Goal: Task Accomplishment & Management: Manage account settings

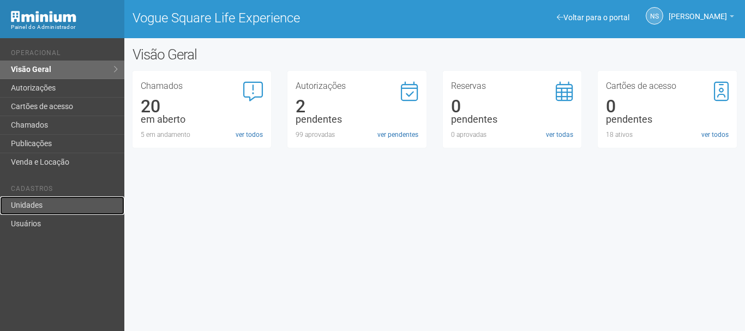
click at [49, 203] on link "Unidades" at bounding box center [62, 205] width 124 height 19
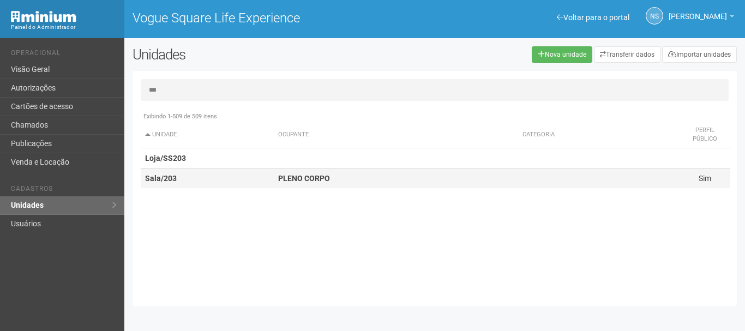
click at [219, 175] on td "Sala/203" at bounding box center [207, 179] width 133 height 20
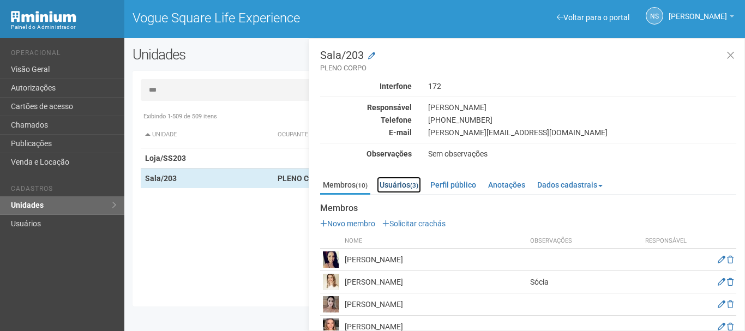
click at [400, 182] on link "Usuários (3)" at bounding box center [399, 185] width 44 height 16
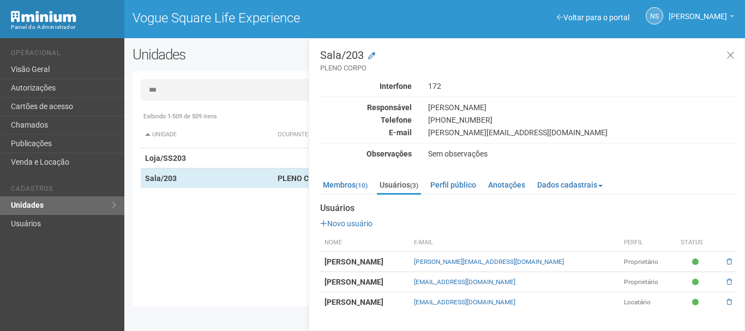
click at [164, 86] on input "***" at bounding box center [435, 90] width 588 height 22
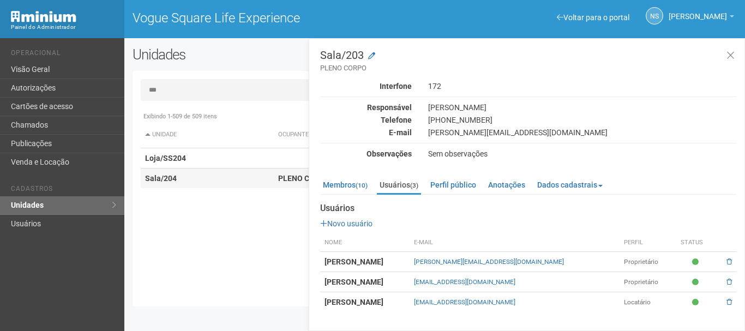
click at [201, 181] on td "Sala/204" at bounding box center [207, 179] width 133 height 20
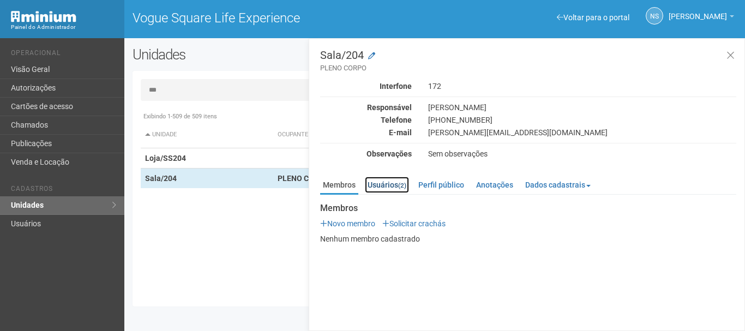
click at [400, 187] on small "(2)" at bounding box center [402, 186] width 8 height 8
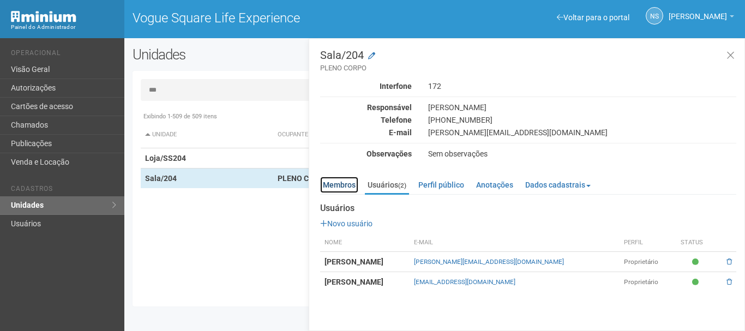
click at [344, 188] on link "Membros" at bounding box center [339, 185] width 38 height 16
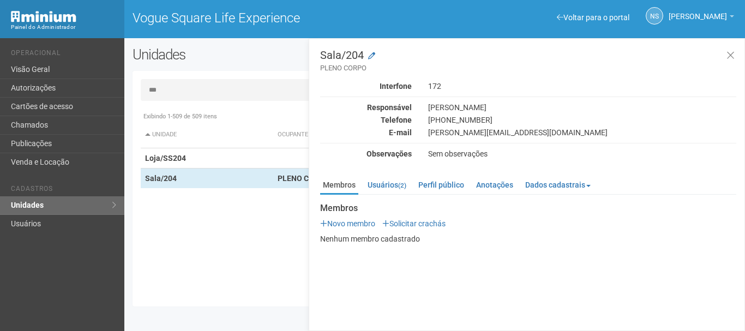
click at [171, 100] on input "***" at bounding box center [435, 90] width 588 height 22
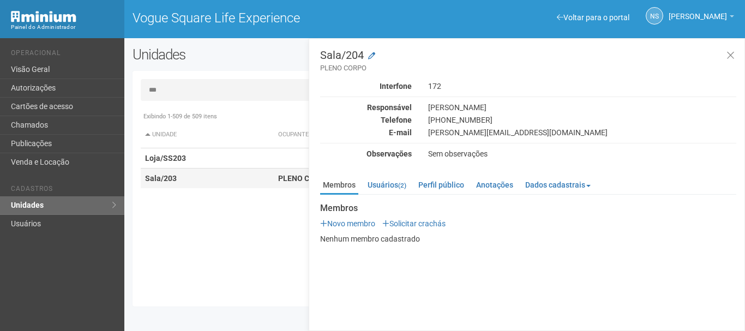
click at [247, 180] on td "Sala/203" at bounding box center [207, 179] width 133 height 20
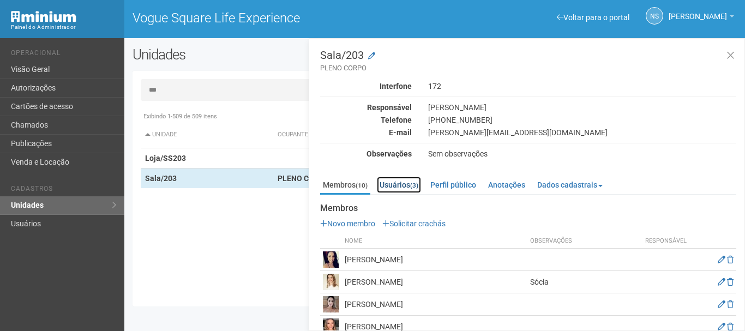
click at [405, 192] on link "Usuários (3)" at bounding box center [399, 185] width 44 height 16
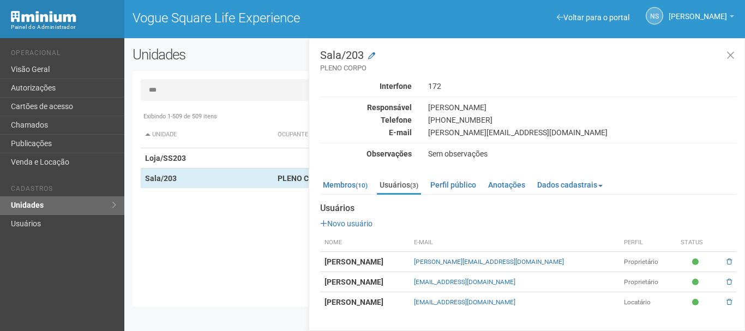
click at [175, 85] on input "***" at bounding box center [435, 90] width 588 height 22
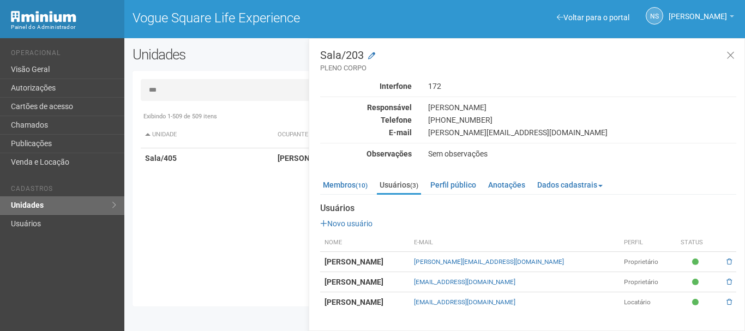
type input "***"
click at [221, 153] on td "Sala/405" at bounding box center [207, 158] width 133 height 20
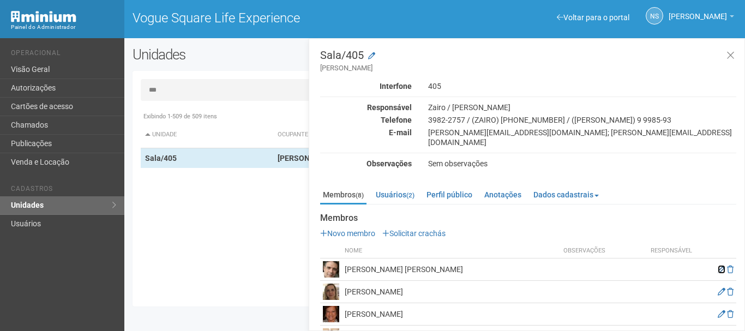
click at [718, 266] on icon at bounding box center [722, 270] width 8 height 8
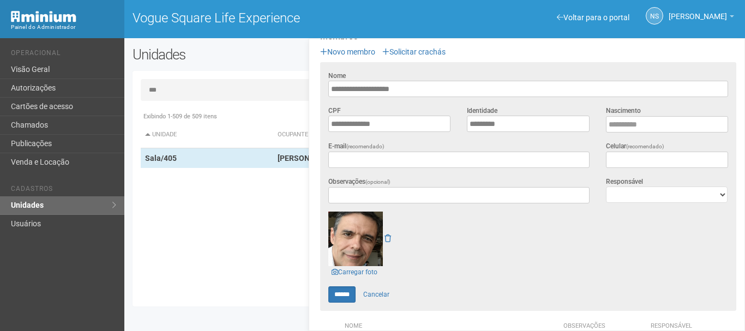
scroll to position [218, 0]
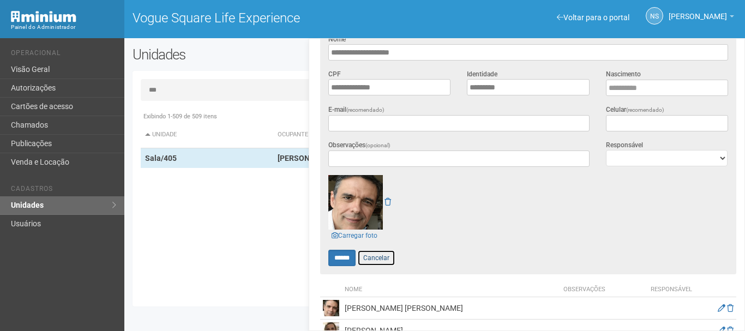
click at [391, 250] on link "Cancelar" at bounding box center [376, 258] width 38 height 16
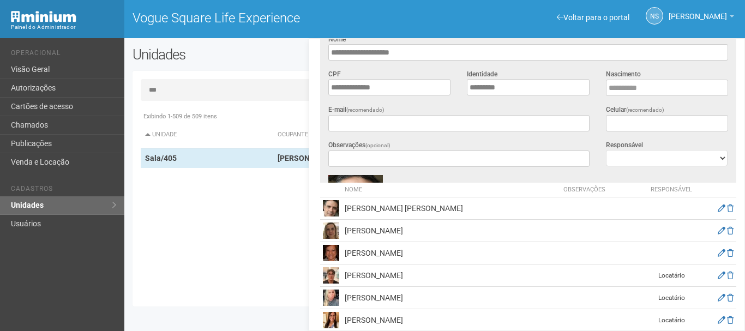
scroll to position [107, 0]
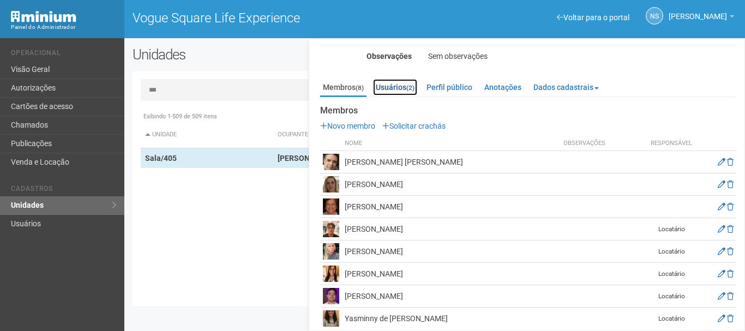
click at [391, 79] on link "Usuários (2)" at bounding box center [395, 87] width 44 height 16
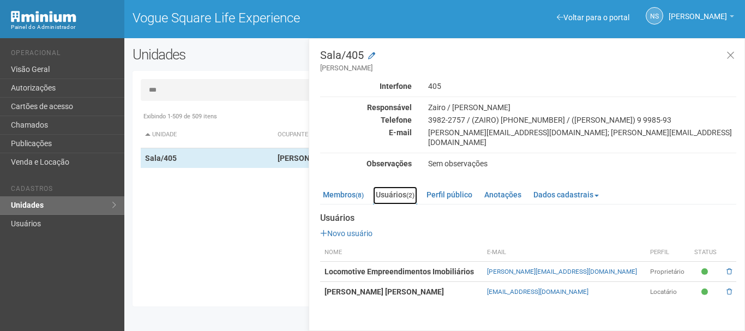
scroll to position [0, 0]
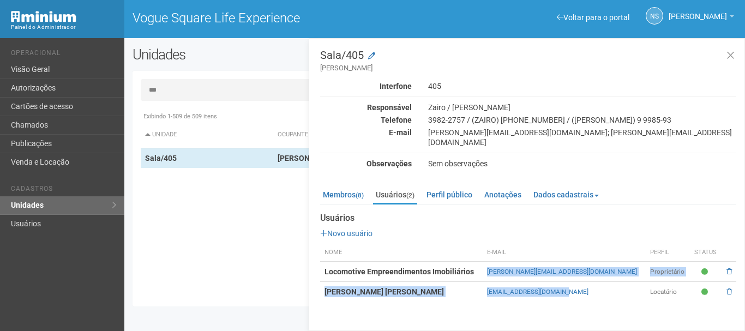
drag, startPoint x: 513, startPoint y: 262, endPoint x: 625, endPoint y: 278, distance: 113.4
click at [625, 278] on tbody "Locomotive Empreendimentos Imobiliários [PERSON_NAME][EMAIL_ADDRESS][DOMAIN_NAM…" at bounding box center [528, 282] width 416 height 40
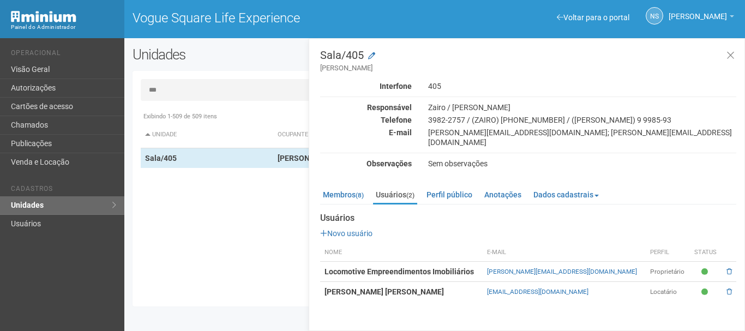
click at [604, 229] on p "Novo usuário" at bounding box center [528, 234] width 416 height 10
click at [483, 251] on th "Nome" at bounding box center [401, 253] width 163 height 18
click at [405, 187] on link "Usuários (2)" at bounding box center [395, 196] width 44 height 18
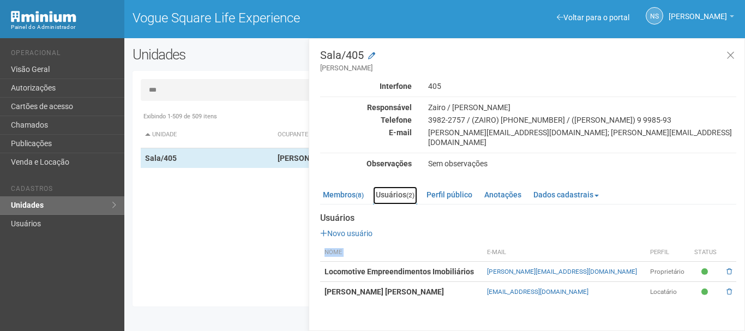
click at [405, 187] on link "Usuários (2)" at bounding box center [395, 196] width 44 height 18
click at [335, 187] on link "Membros (8)" at bounding box center [343, 195] width 46 height 16
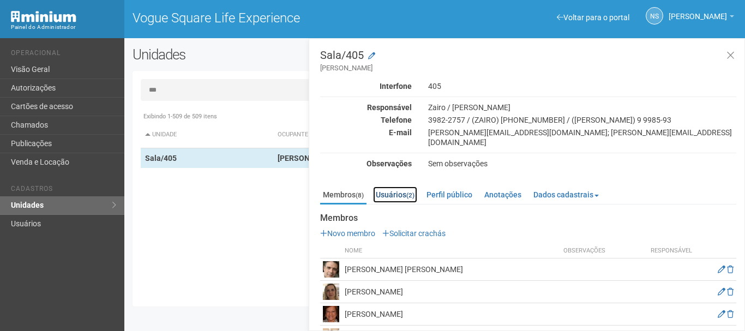
click at [390, 187] on link "Usuários (2)" at bounding box center [395, 195] width 44 height 16
